Goal: Check status: Check status

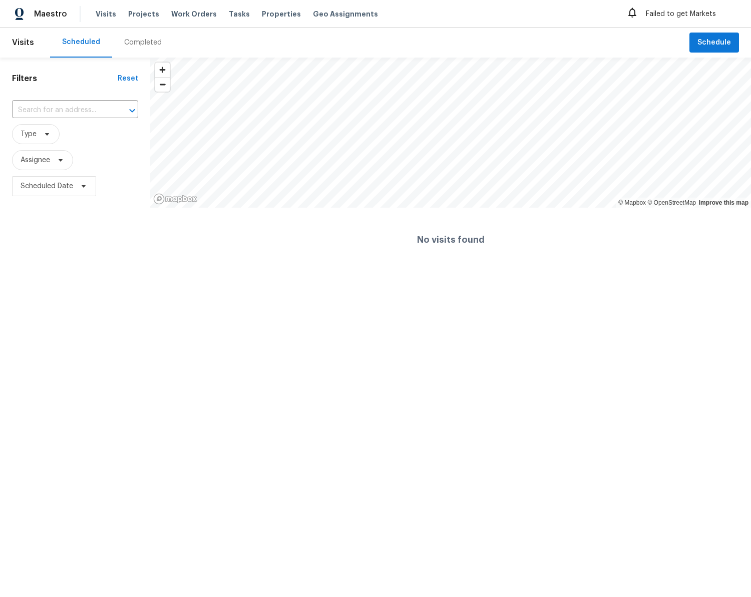
click at [140, 40] on div "Completed" at bounding box center [143, 43] width 38 height 10
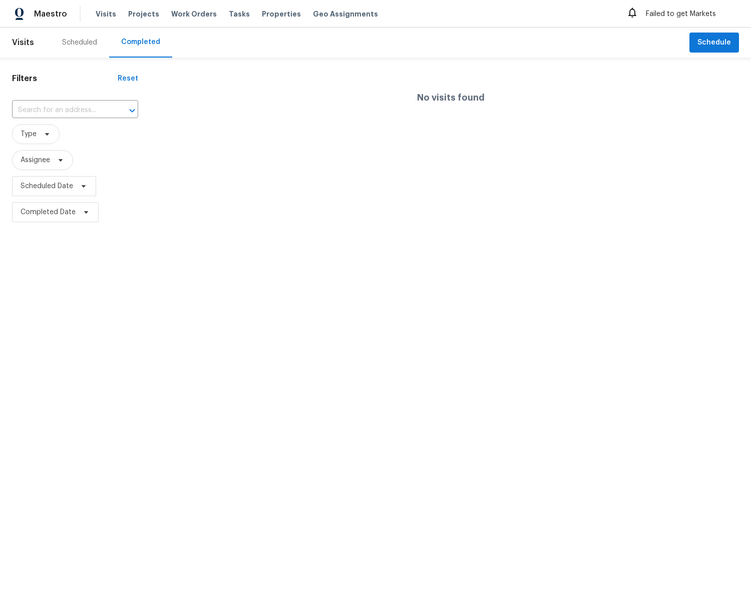
click at [78, 40] on div "Scheduled" at bounding box center [79, 43] width 35 height 10
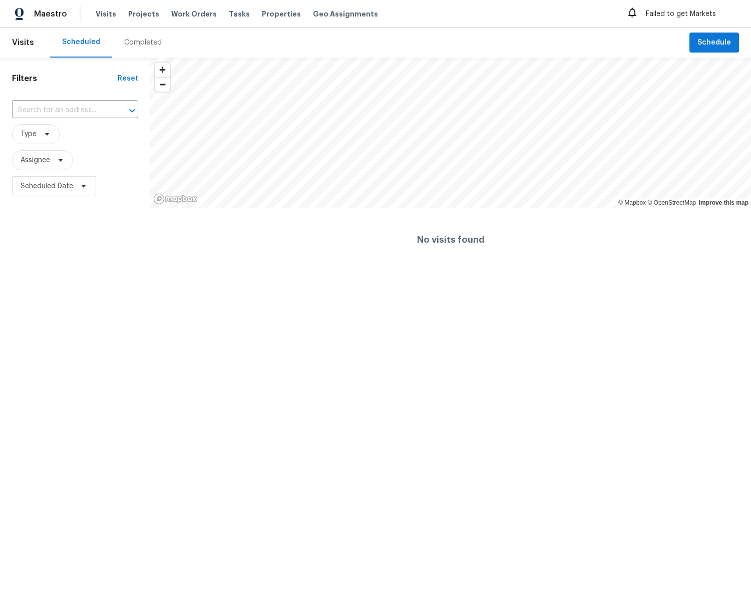
click at [590, 272] on html "Maestro Visits Projects Work Orders Tasks Properties Geo Assignments Failed to …" at bounding box center [375, 136] width 751 height 272
